Goal: Find specific page/section

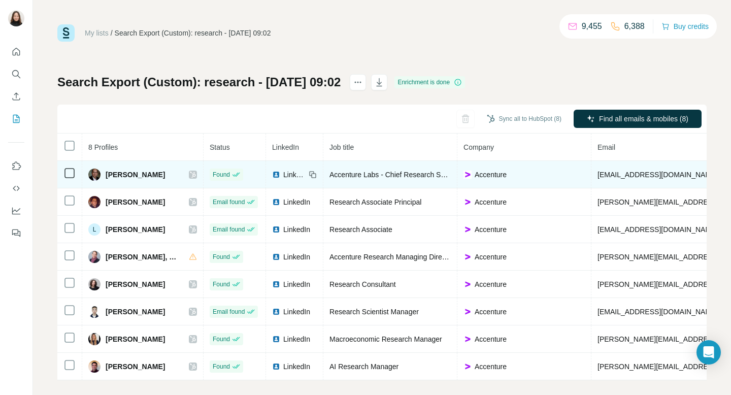
scroll to position [10, 0]
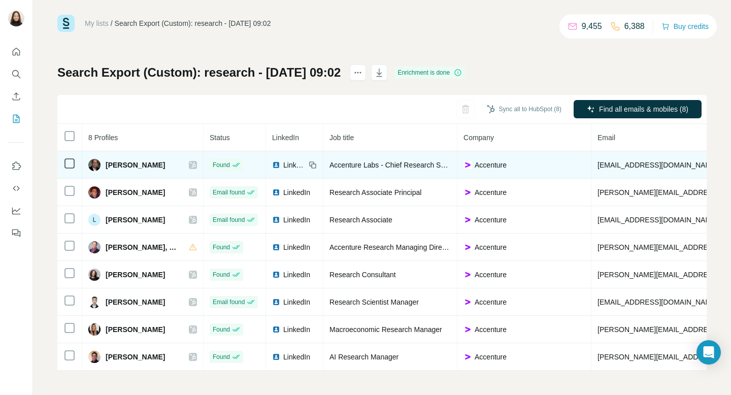
click at [196, 165] on icon at bounding box center [193, 165] width 6 height 8
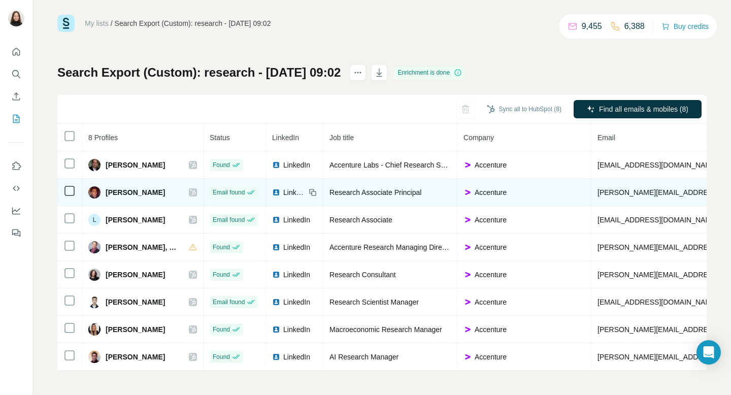
click at [196, 193] on icon at bounding box center [193, 192] width 6 height 6
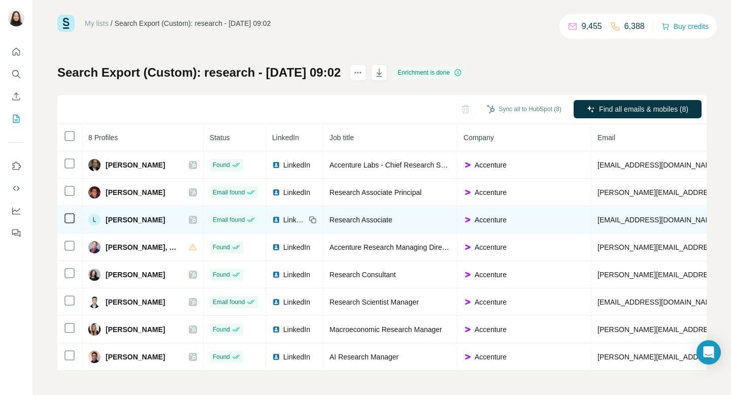
click at [196, 218] on icon at bounding box center [193, 220] width 6 height 8
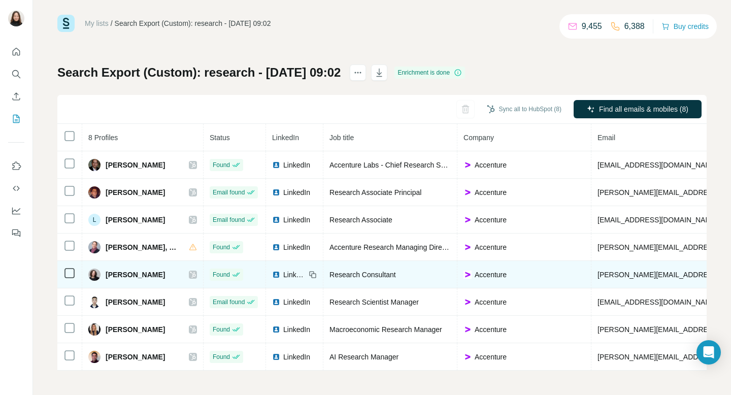
click at [195, 277] on icon at bounding box center [193, 275] width 6 height 8
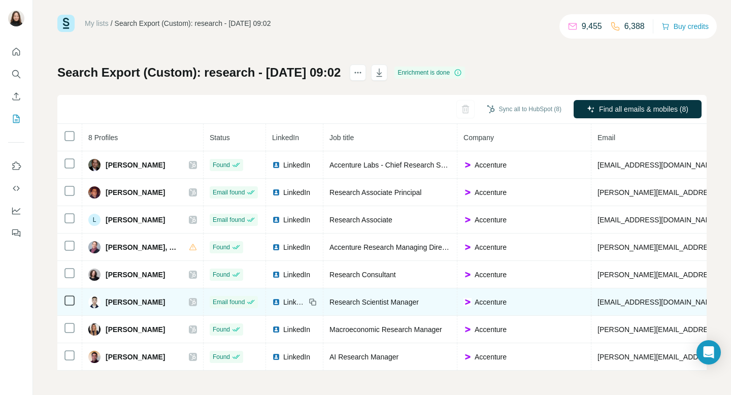
click at [196, 292] on icon at bounding box center [193, 302] width 6 height 8
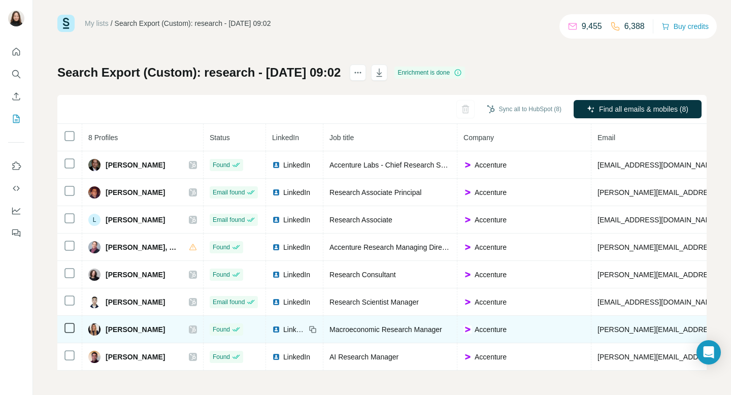
click at [194, 292] on icon at bounding box center [193, 330] width 6 height 8
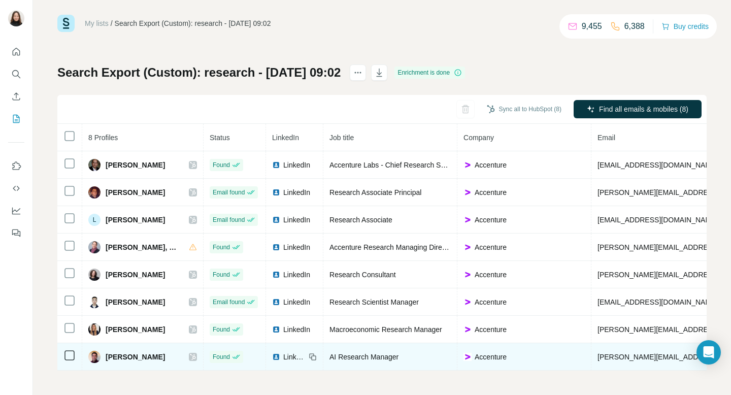
click at [196, 292] on icon at bounding box center [193, 357] width 6 height 8
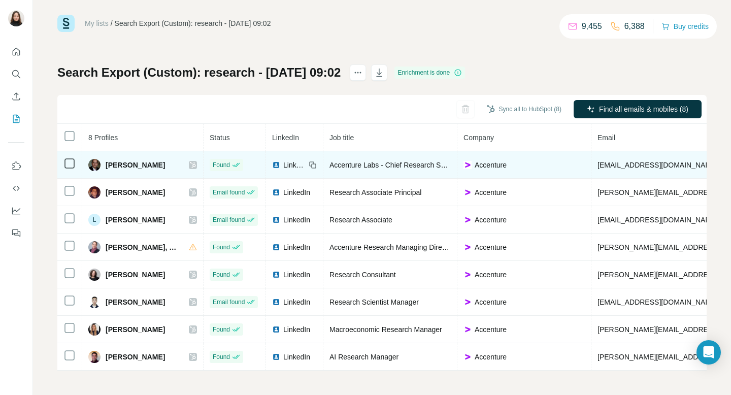
click at [292, 165] on span "LinkedIn" at bounding box center [294, 165] width 22 height 10
